Goal: Browse casually: Explore the website without a specific task or goal

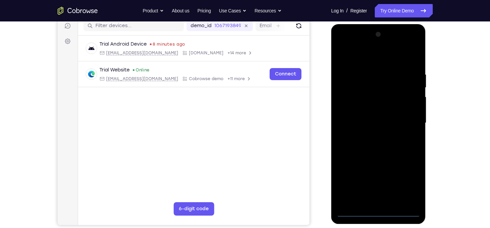
click at [381, 210] on div at bounding box center [378, 123] width 84 height 188
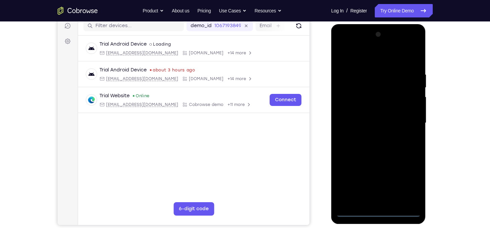
click at [406, 187] on div at bounding box center [378, 123] width 84 height 188
click at [362, 56] on div at bounding box center [378, 123] width 84 height 188
click at [405, 123] on div at bounding box center [378, 123] width 84 height 188
click at [370, 136] on div at bounding box center [378, 123] width 84 height 188
click at [377, 119] on div at bounding box center [378, 123] width 84 height 188
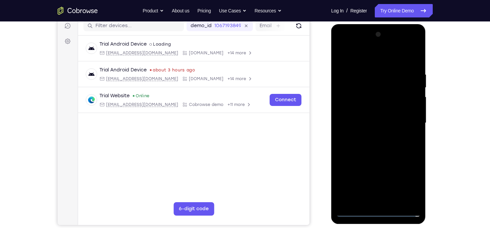
click at [370, 108] on div at bounding box center [378, 123] width 84 height 188
click at [384, 122] on div at bounding box center [378, 123] width 84 height 188
click at [371, 149] on div at bounding box center [378, 123] width 84 height 188
click at [389, 151] on div at bounding box center [378, 123] width 84 height 188
drag, startPoint x: 378, startPoint y: 62, endPoint x: 373, endPoint y: 4, distance: 58.5
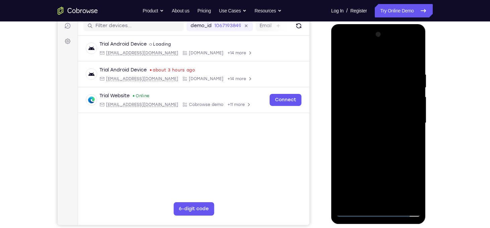
click at [373, 24] on html "Online web based iOS Simulators and Android Emulators. Run iPhone, iPad, Mobile…" at bounding box center [378, 124] width 95 height 201
click at [372, 68] on div at bounding box center [378, 123] width 84 height 188
click at [405, 200] on div at bounding box center [378, 123] width 84 height 188
drag, startPoint x: 406, startPoint y: 152, endPoint x: 408, endPoint y: 160, distance: 7.8
click at [408, 160] on div at bounding box center [378, 123] width 84 height 188
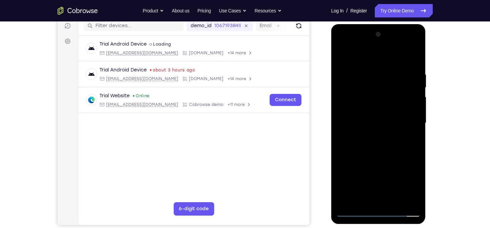
click at [353, 152] on div at bounding box center [378, 123] width 84 height 188
click at [347, 59] on div at bounding box center [378, 123] width 84 height 188
click at [342, 106] on div at bounding box center [378, 123] width 84 height 188
click at [413, 107] on div at bounding box center [378, 123] width 84 height 188
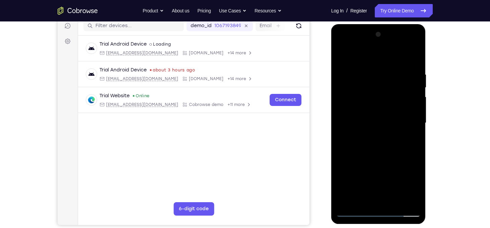
click at [416, 40] on div at bounding box center [378, 123] width 84 height 188
click at [347, 76] on div at bounding box center [378, 123] width 84 height 188
click at [404, 101] on div at bounding box center [378, 123] width 84 height 188
click at [414, 59] on div at bounding box center [378, 123] width 84 height 188
click at [343, 54] on div at bounding box center [378, 123] width 84 height 188
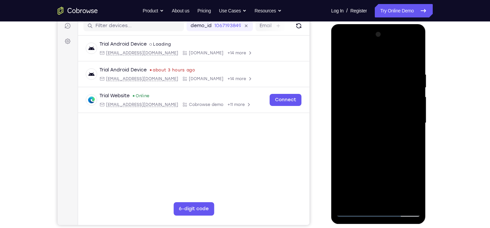
click at [412, 60] on div at bounding box center [378, 123] width 84 height 188
click at [415, 56] on div at bounding box center [378, 123] width 84 height 188
click at [343, 54] on div at bounding box center [378, 123] width 84 height 188
click at [374, 72] on div at bounding box center [378, 123] width 84 height 188
click at [407, 92] on div at bounding box center [378, 123] width 84 height 188
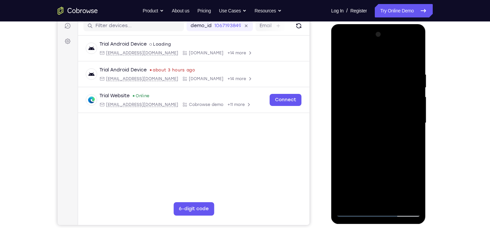
click at [376, 200] on div at bounding box center [378, 123] width 84 height 188
click at [362, 202] on div at bounding box center [378, 123] width 84 height 188
click at [396, 160] on div at bounding box center [378, 123] width 84 height 188
click at [394, 109] on div at bounding box center [378, 123] width 84 height 188
click at [394, 199] on div at bounding box center [378, 123] width 84 height 188
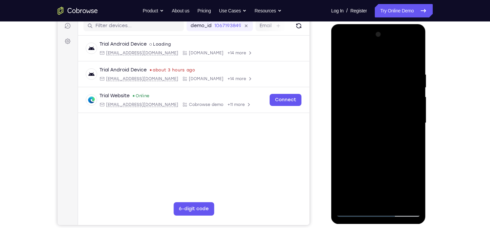
click at [408, 199] on div at bounding box center [378, 123] width 84 height 188
click at [346, 143] on div at bounding box center [378, 123] width 84 height 188
click at [372, 197] on div at bounding box center [378, 123] width 84 height 188
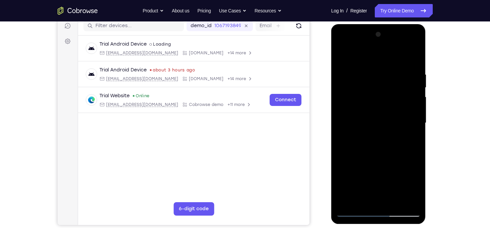
click at [398, 108] on div at bounding box center [378, 123] width 84 height 188
click at [409, 109] on div at bounding box center [378, 123] width 84 height 188
click at [363, 198] on div at bounding box center [378, 123] width 84 height 188
click at [417, 185] on div at bounding box center [378, 123] width 84 height 188
click at [365, 200] on div at bounding box center [378, 123] width 84 height 188
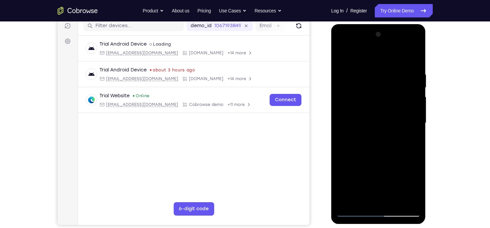
click at [340, 163] on div at bounding box center [378, 123] width 84 height 188
click at [368, 110] on div at bounding box center [378, 123] width 84 height 188
click at [396, 200] on div at bounding box center [378, 123] width 84 height 188
click at [408, 197] on div at bounding box center [378, 123] width 84 height 188
click at [405, 201] on div at bounding box center [378, 123] width 84 height 188
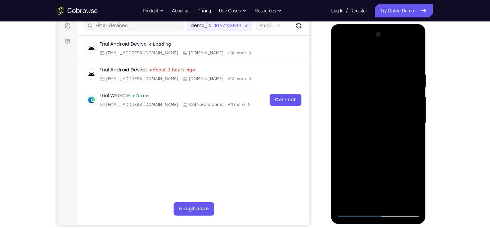
click at [405, 142] on div at bounding box center [378, 123] width 84 height 188
click at [346, 57] on div at bounding box center [378, 123] width 84 height 188
click at [361, 171] on div at bounding box center [378, 123] width 84 height 188
click at [342, 55] on div at bounding box center [378, 123] width 84 height 188
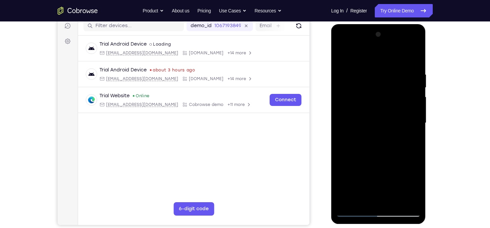
click at [347, 76] on div at bounding box center [378, 123] width 84 height 188
click at [368, 197] on div at bounding box center [378, 123] width 84 height 188
click at [361, 202] on div at bounding box center [378, 123] width 84 height 188
drag, startPoint x: 388, startPoint y: 188, endPoint x: 384, endPoint y: 96, distance: 91.9
click at [384, 96] on div at bounding box center [378, 123] width 84 height 188
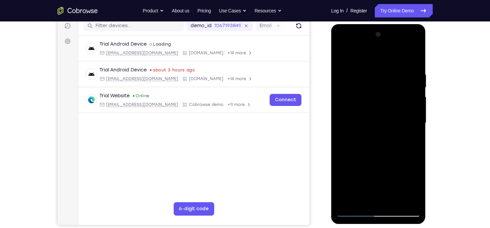
drag, startPoint x: 384, startPoint y: 163, endPoint x: 385, endPoint y: 90, distance: 73.4
click at [385, 90] on div at bounding box center [378, 123] width 84 height 188
click at [342, 165] on div at bounding box center [378, 123] width 84 height 188
click at [378, 112] on div at bounding box center [378, 123] width 84 height 188
click at [394, 199] on div at bounding box center [378, 123] width 84 height 188
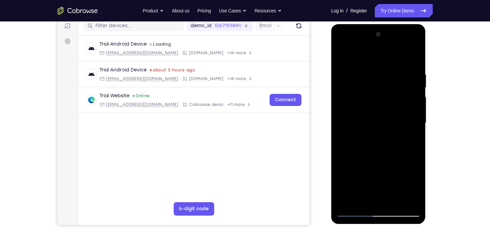
click at [408, 199] on div at bounding box center [378, 123] width 84 height 188
click at [409, 115] on div at bounding box center [378, 123] width 84 height 188
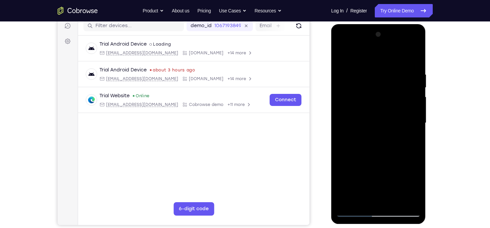
click at [409, 115] on div at bounding box center [378, 123] width 84 height 188
click at [342, 53] on div at bounding box center [378, 123] width 84 height 188
click at [412, 92] on div at bounding box center [378, 123] width 84 height 188
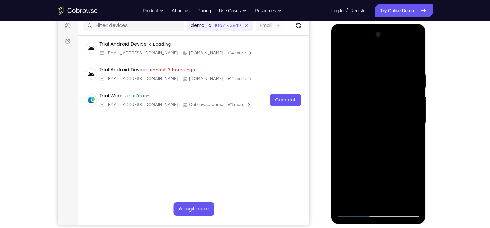
click at [412, 92] on div at bounding box center [378, 123] width 84 height 188
click at [341, 123] on div at bounding box center [378, 123] width 84 height 188
click at [414, 121] on div at bounding box center [378, 123] width 84 height 188
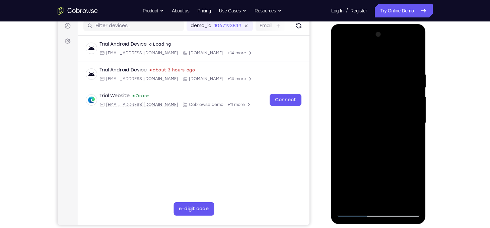
click at [416, 109] on div at bounding box center [378, 123] width 84 height 188
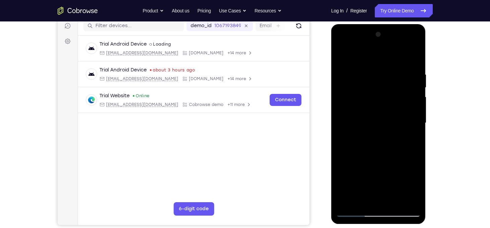
click at [355, 122] on div at bounding box center [378, 123] width 84 height 188
click at [341, 129] on div at bounding box center [378, 123] width 84 height 188
click at [413, 103] on div at bounding box center [378, 123] width 84 height 188
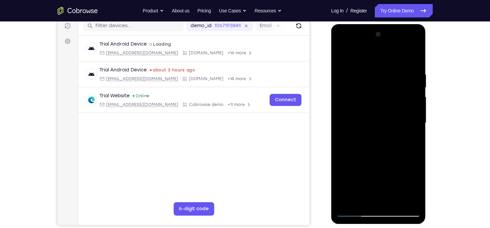
click at [413, 103] on div at bounding box center [378, 123] width 84 height 188
click at [348, 137] on div at bounding box center [378, 123] width 84 height 188
click at [413, 107] on div at bounding box center [378, 123] width 84 height 188
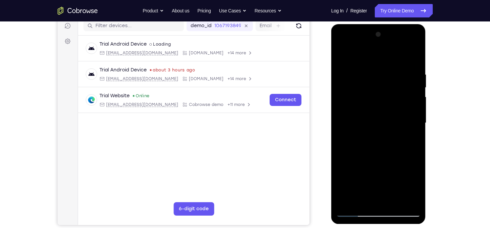
click at [413, 107] on div at bounding box center [378, 123] width 84 height 188
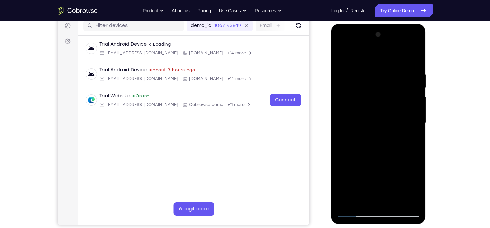
click at [413, 107] on div at bounding box center [378, 123] width 84 height 188
